Goal: Task Accomplishment & Management: Complete application form

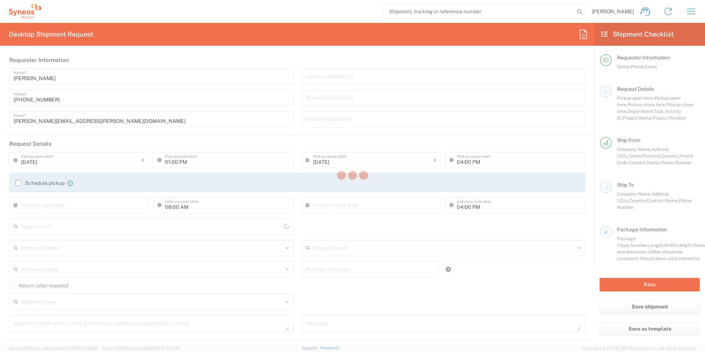
type input "[US_STATE]"
type input "[GEOGRAPHIC_DATA]"
type input "3190"
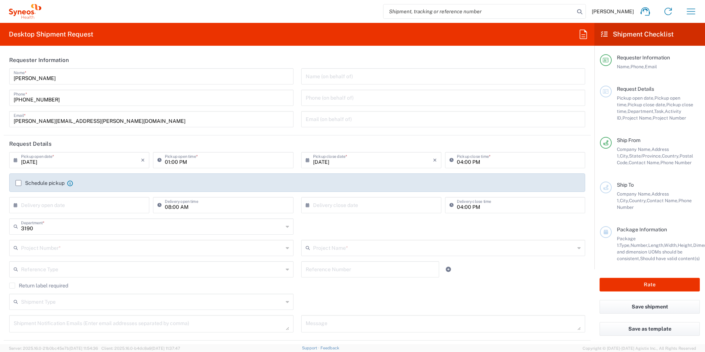
type input "[PERSON_NAME] Rsrch Grp ([GEOGRAPHIC_DATA]) In"
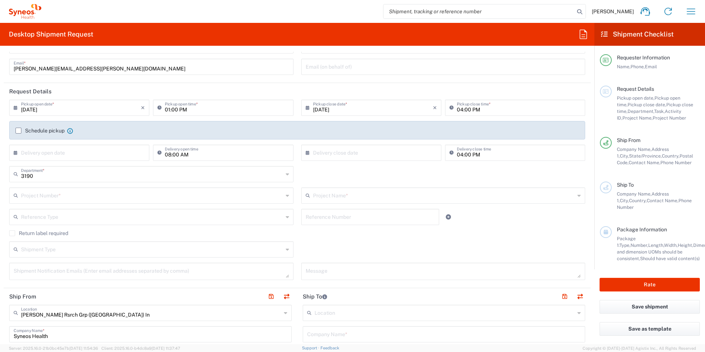
scroll to position [62, 0]
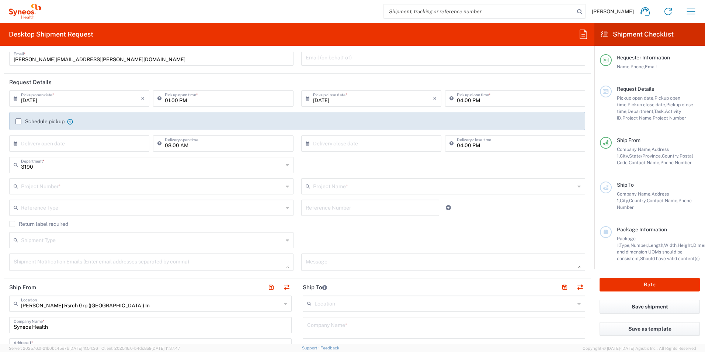
click at [66, 186] on input "text" at bounding box center [152, 185] width 262 height 13
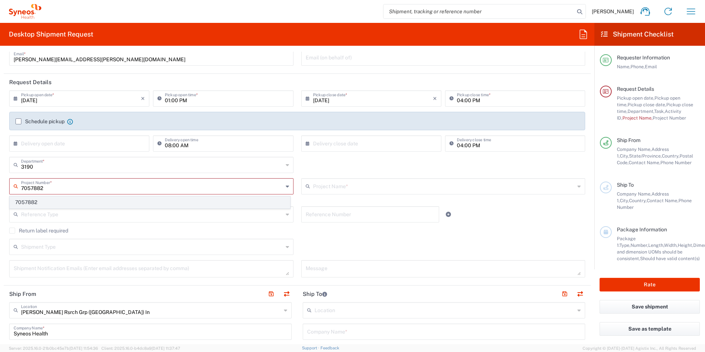
type input "7057882"
click at [57, 203] on span "7057882" at bounding box center [150, 201] width 280 height 11
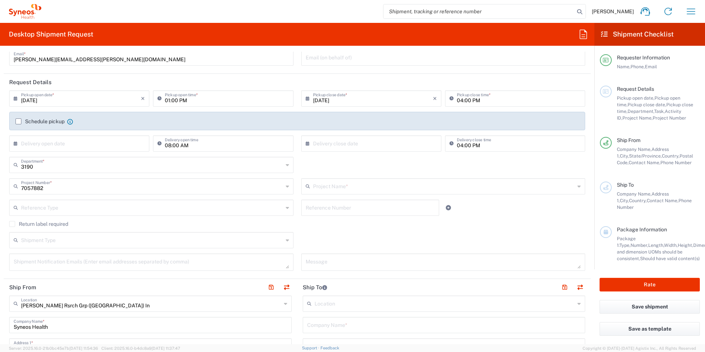
type input "802-REC-007"
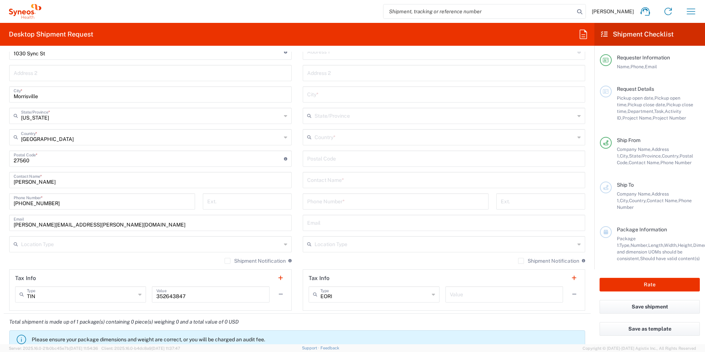
scroll to position [356, 0]
click at [45, 182] on input "[PERSON_NAME]" at bounding box center [150, 178] width 273 height 13
drag, startPoint x: 45, startPoint y: 182, endPoint x: 2, endPoint y: 178, distance: 43.7
click at [2, 178] on form "Requester Information [PERSON_NAME] Name * [PHONE_NUMBER] Phone * [PERSON_NAME]…" at bounding box center [297, 198] width 594 height 292
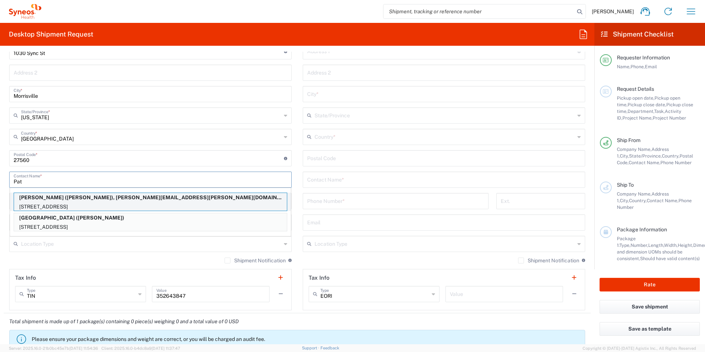
type input "Pat"
click at [47, 199] on p "[PERSON_NAME] ([PERSON_NAME]), [PERSON_NAME][EMAIL_ADDRESS][PERSON_NAME][DOMAIN…" at bounding box center [150, 197] width 273 height 9
type input "[PERSON_NAME]"
type input "[STREET_ADDRESS]"
type input "[GEOGRAPHIC_DATA]"
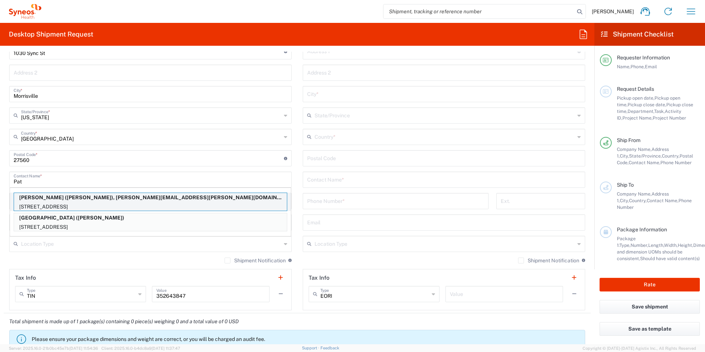
type input "[US_STATE]"
type input "07863"
type input "[PERSON_NAME]"
type input "[PHONE_NUMBER]"
type input "[PERSON_NAME][EMAIL_ADDRESS][PERSON_NAME][DOMAIN_NAME]"
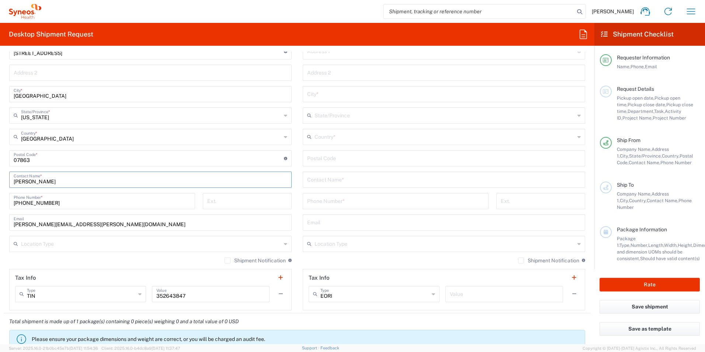
click at [332, 179] on input "text" at bounding box center [443, 178] width 273 height 13
type input "J"
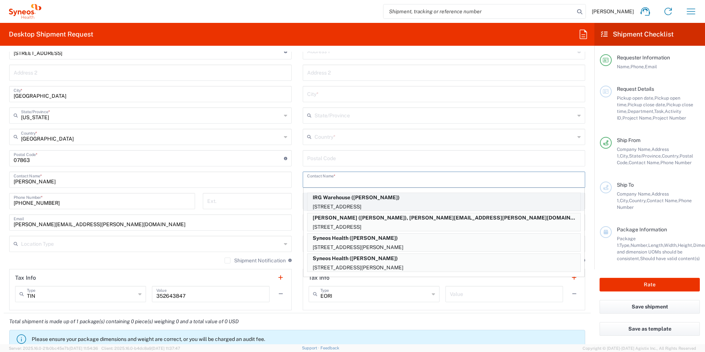
click at [341, 202] on p "[STREET_ADDRESS]" at bounding box center [443, 206] width 273 height 9
type input "IRG Warehouse"
type input "[GEOGRAPHIC_DATA]"
type input "Morrisville"
type input "[GEOGRAPHIC_DATA]"
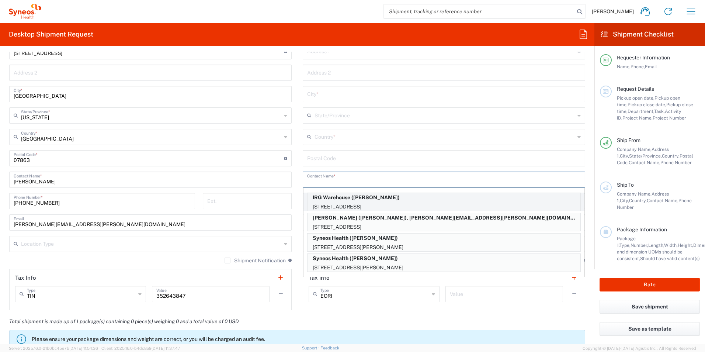
type input "27560"
type input "[PERSON_NAME]"
type input "[PHONE_NUMBER]"
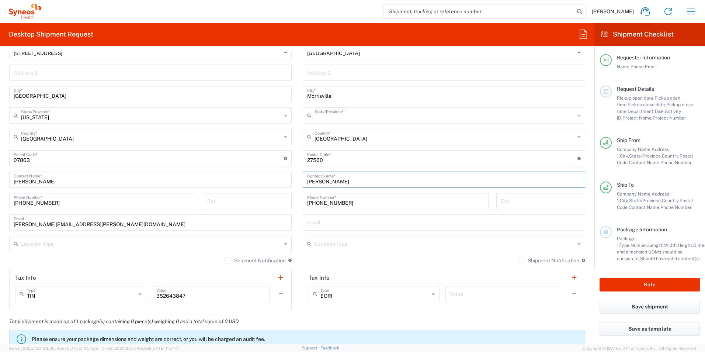
type input "[US_STATE]"
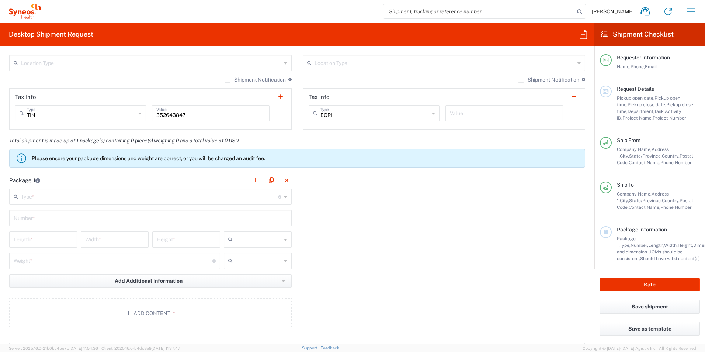
scroll to position [541, 0]
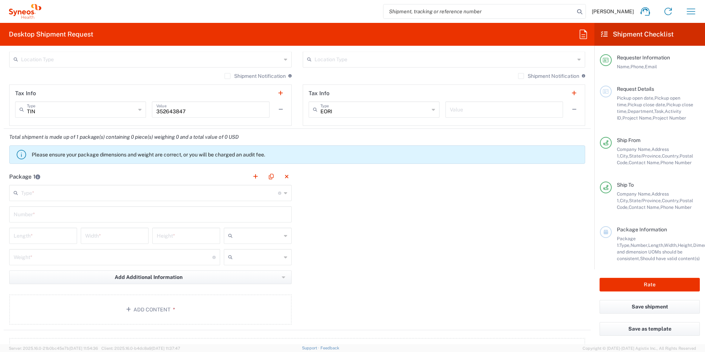
click at [122, 192] on input "text" at bounding box center [149, 192] width 257 height 13
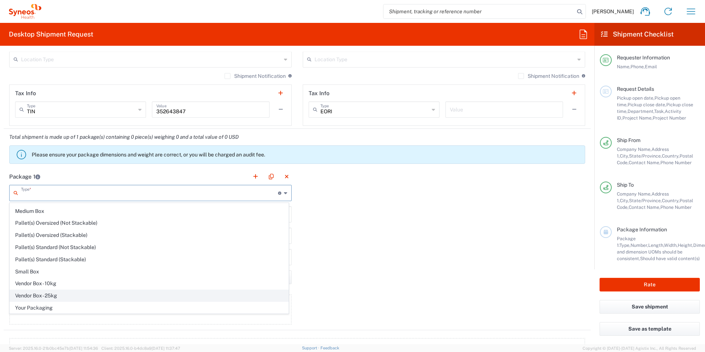
scroll to position [22, 0]
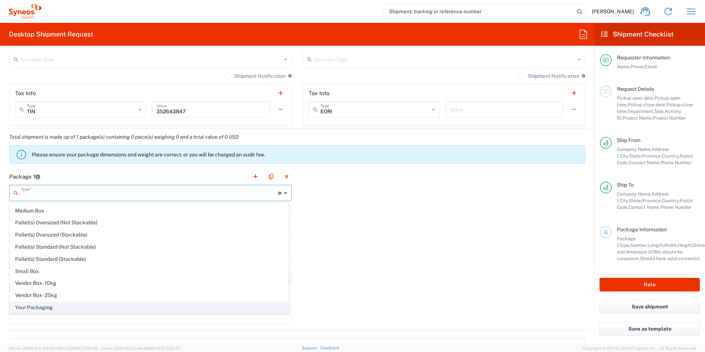
click at [56, 310] on span "Your Packaging" at bounding box center [149, 306] width 278 height 11
type input "Your Packaging"
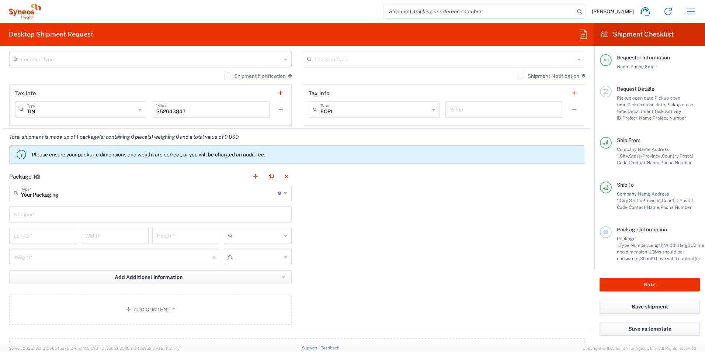
click at [245, 260] on input "text" at bounding box center [259, 257] width 46 height 12
drag, startPoint x: 241, startPoint y: 284, endPoint x: 220, endPoint y: 277, distance: 22.8
click at [240, 283] on span "lbs" at bounding box center [255, 284] width 66 height 11
type input "lbs"
click at [174, 255] on input "number" at bounding box center [113, 256] width 199 height 13
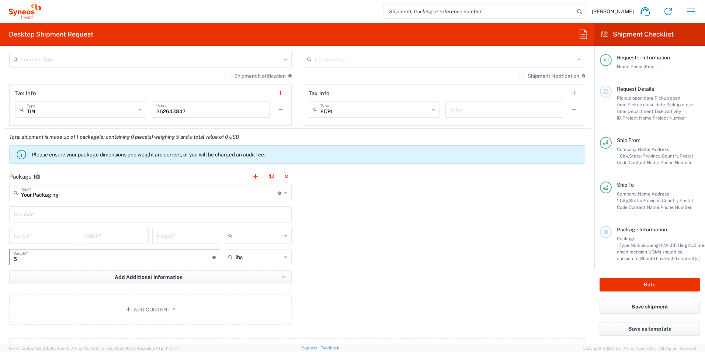
type input "5"
click at [101, 212] on input "text" at bounding box center [150, 213] width 273 height 13
type input "1"
click at [65, 234] on input "number" at bounding box center [43, 234] width 59 height 13
type input "12"
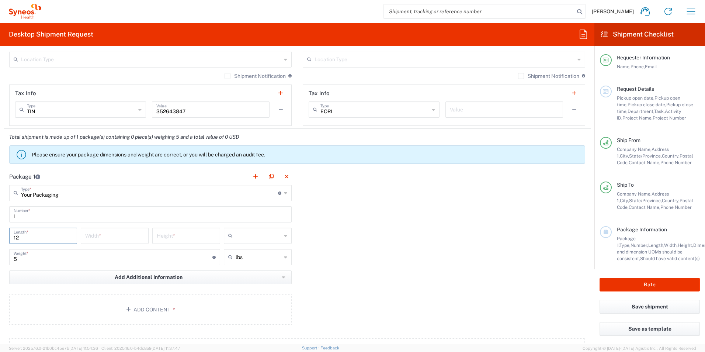
click at [108, 236] on input "number" at bounding box center [114, 234] width 59 height 13
type input "8"
click at [160, 236] on input "number" at bounding box center [186, 234] width 59 height 13
type input "6"
click at [250, 238] on input "text" at bounding box center [259, 236] width 46 height 12
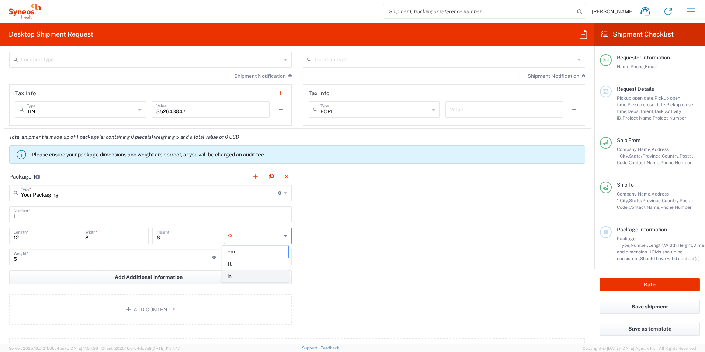
click at [250, 273] on span "in" at bounding box center [255, 275] width 66 height 11
type input "in"
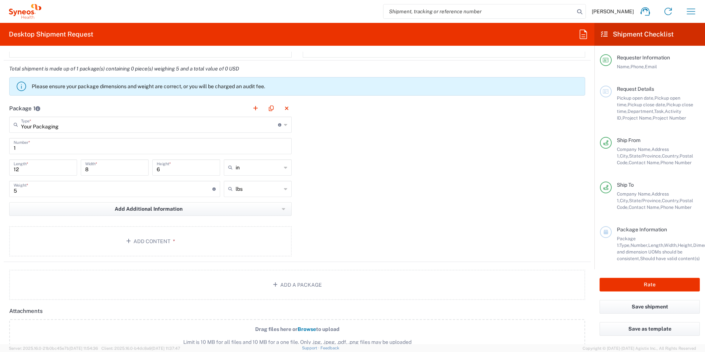
scroll to position [614, 0]
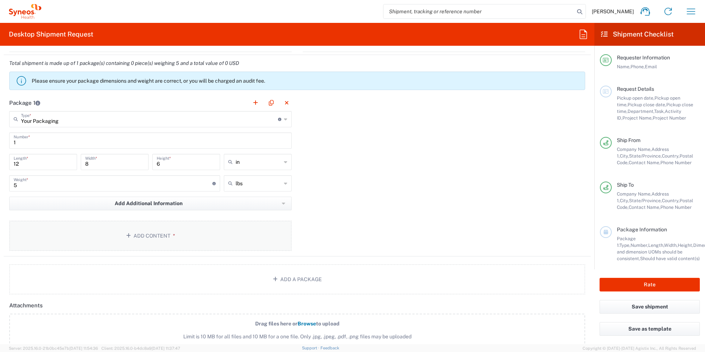
click at [161, 240] on button "Add Content *" at bounding box center [150, 235] width 282 height 30
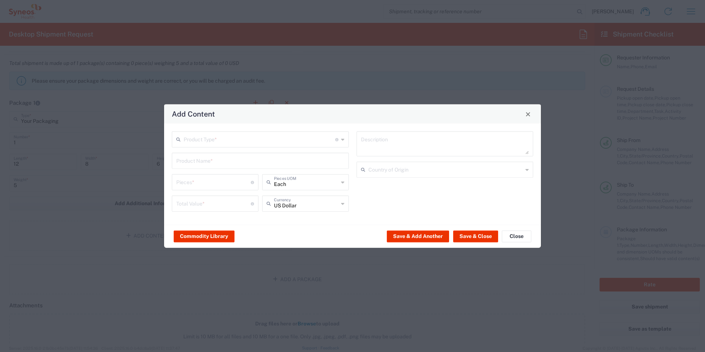
click at [199, 140] on input "text" at bounding box center [259, 138] width 151 height 13
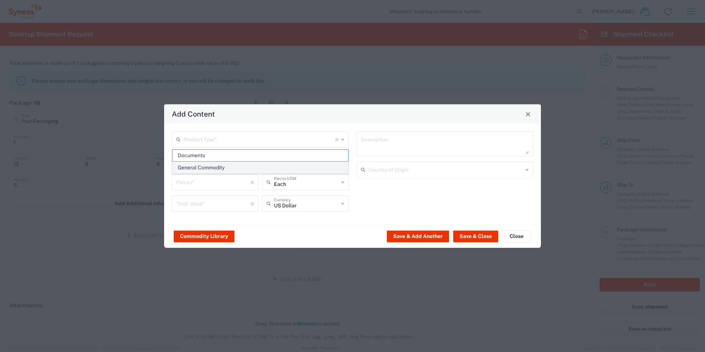
click at [200, 164] on span "General Commodity" at bounding box center [259, 167] width 175 height 11
type input "General Commodity"
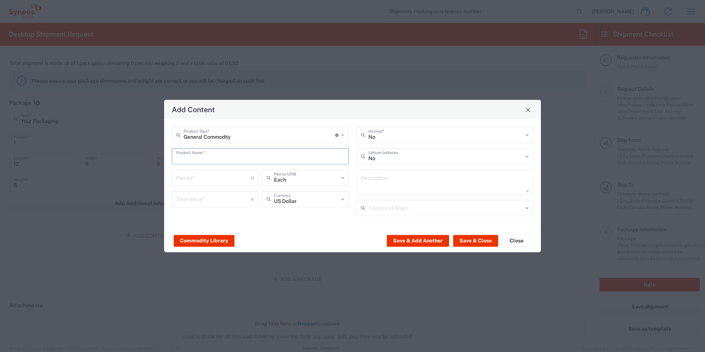
click at [205, 154] on input "text" at bounding box center [260, 155] width 168 height 13
click at [217, 174] on div "[PERSON_NAME] [MEDICAL_DATA] Kit" at bounding box center [259, 173] width 175 height 13
type input "[PERSON_NAME] [MEDICAL_DATA] Kit"
type input "1"
type input "87"
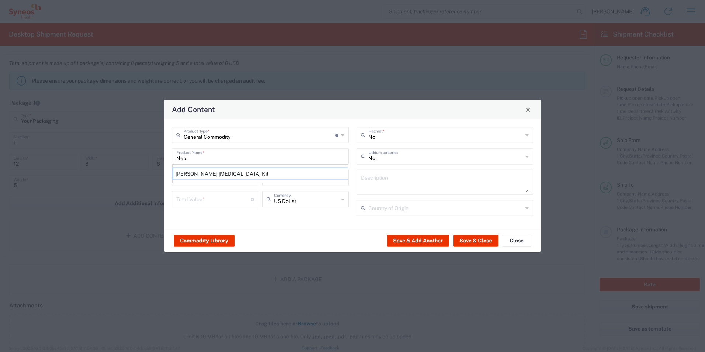
type textarea "Pari PRONEB Max Compressor Kit with 2 LC Sprint Reusable Nebulizers"
type input "[GEOGRAPHIC_DATA]"
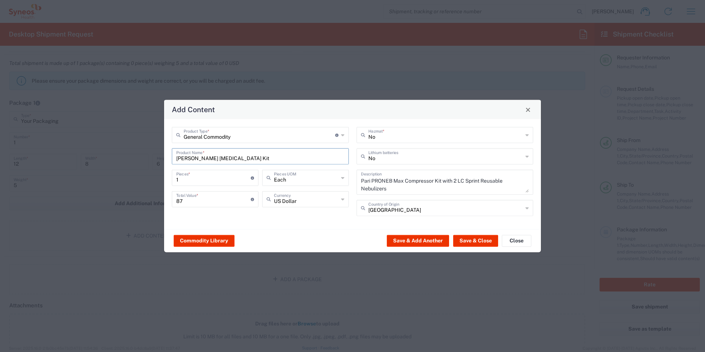
click at [192, 158] on input "[PERSON_NAME] [MEDICAL_DATA] Kit" at bounding box center [260, 155] width 168 height 13
type input "[MEDICAL_DATA] Kit"
drag, startPoint x: 361, startPoint y: 189, endPoint x: 358, endPoint y: 181, distance: 8.3
click at [358, 181] on div "Pari PRONEB Max Compressor Kit with 2 LC Sprint Reusable Nebulizers Description" at bounding box center [444, 182] width 177 height 25
type textarea "[MEDICAL_DATA] Kit"
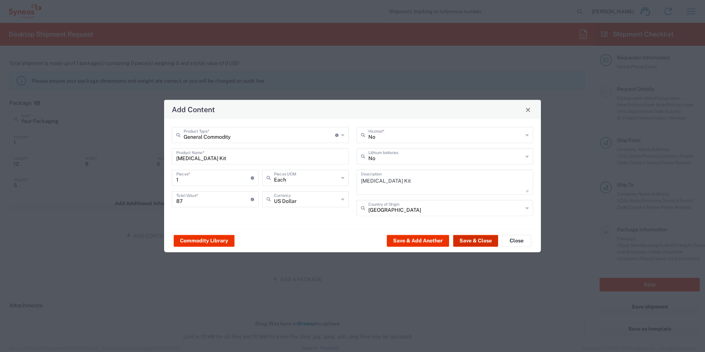
click at [468, 241] on button "Save & Close" at bounding box center [475, 240] width 45 height 12
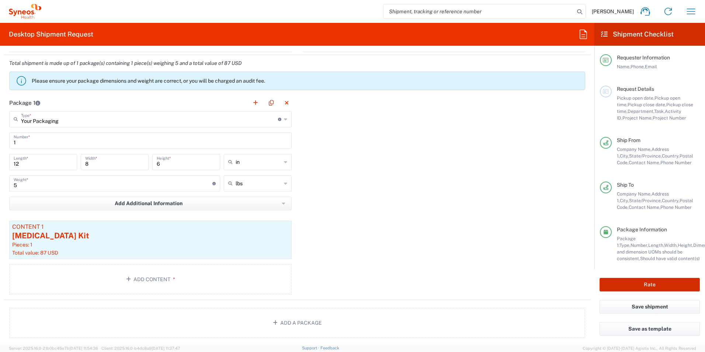
click at [650, 283] on button "Rate" at bounding box center [649, 285] width 100 height 14
type input "7057882"
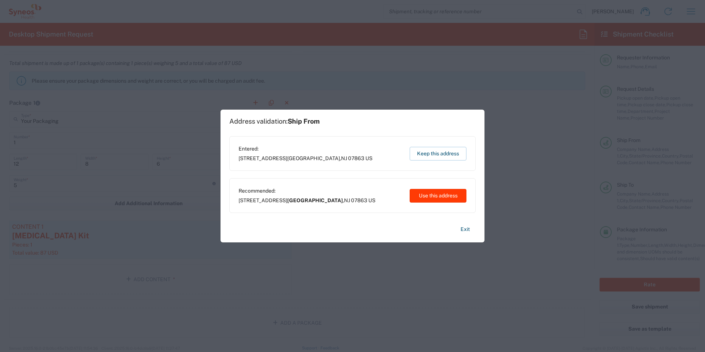
click at [422, 194] on button "Use this address" at bounding box center [437, 196] width 57 height 14
type input "[GEOGRAPHIC_DATA]"
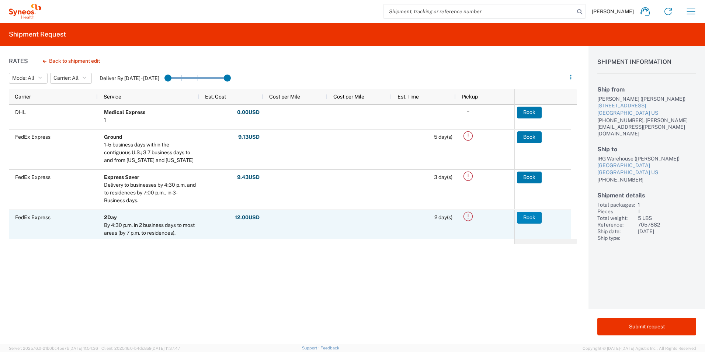
click at [528, 215] on button "Book" at bounding box center [529, 218] width 25 height 12
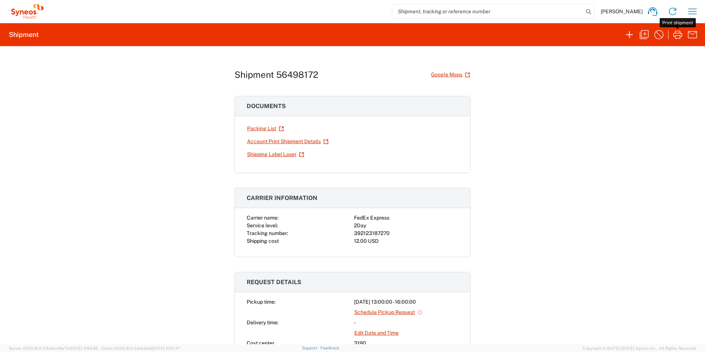
click at [676, 40] on button "button" at bounding box center [677, 34] width 15 height 15
